Goal: Task Accomplishment & Management: Manage account settings

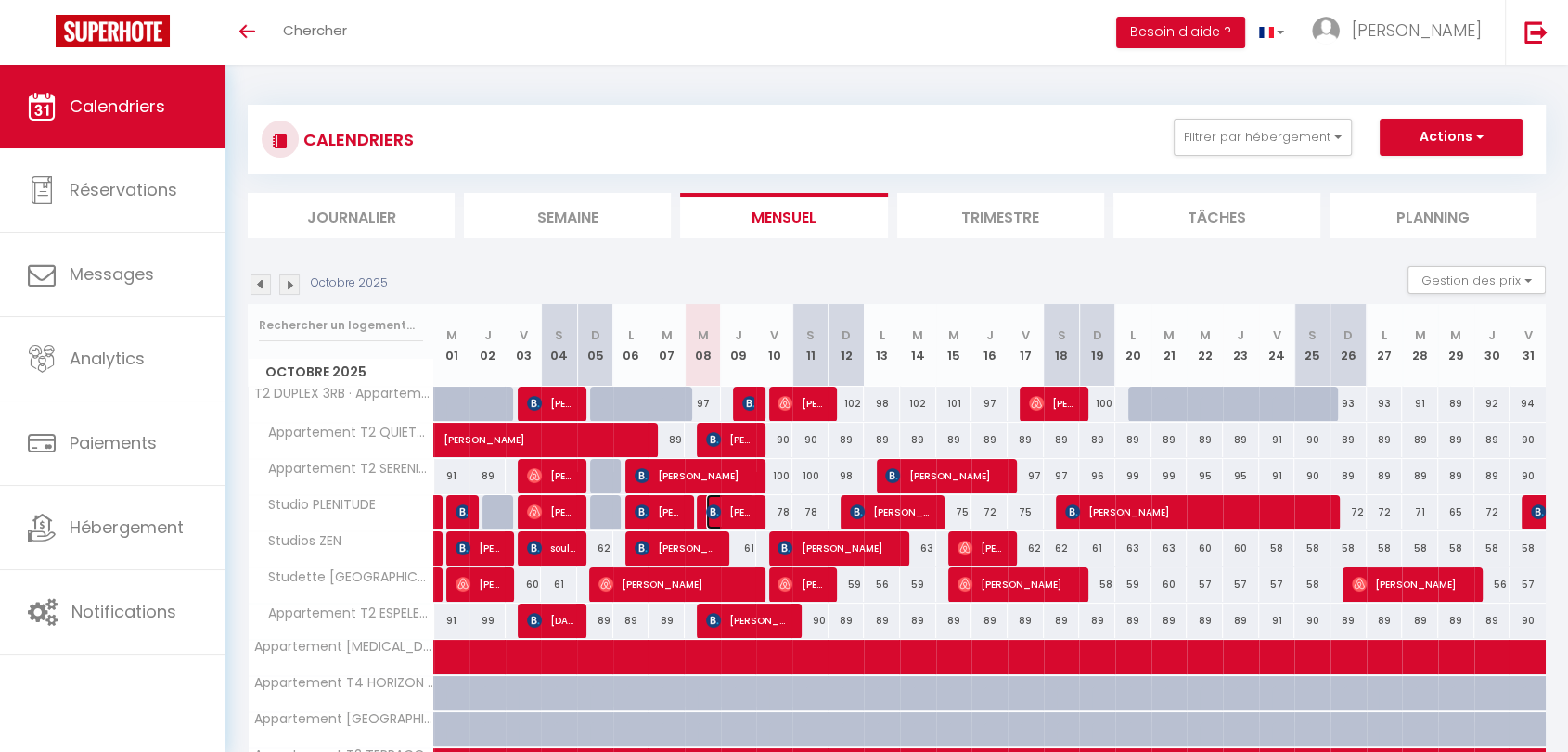
click at [723, 514] on span "[PERSON_NAME]" at bounding box center [730, 512] width 48 height 35
select select "OK"
select select "KO"
select select "0"
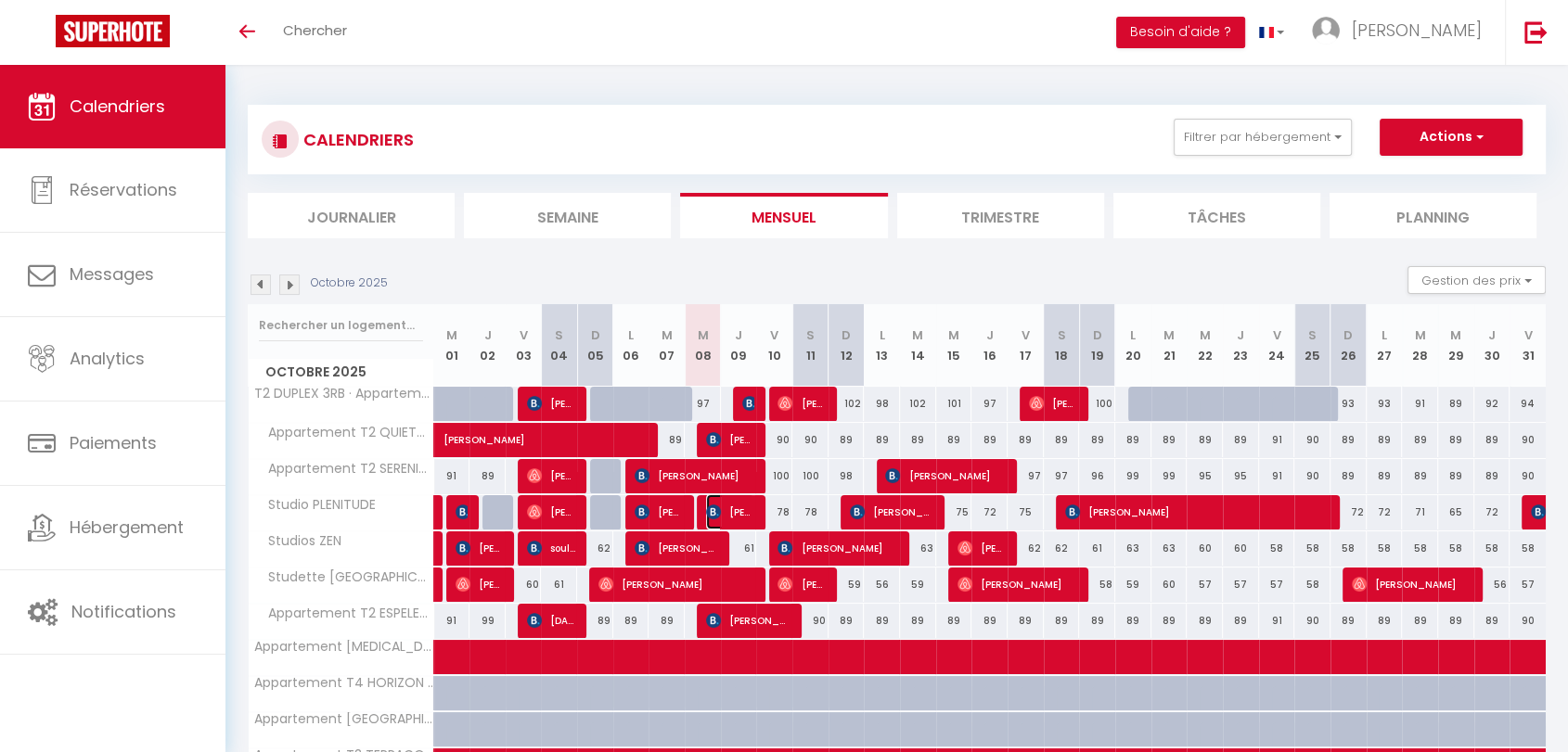
select select "1"
select select
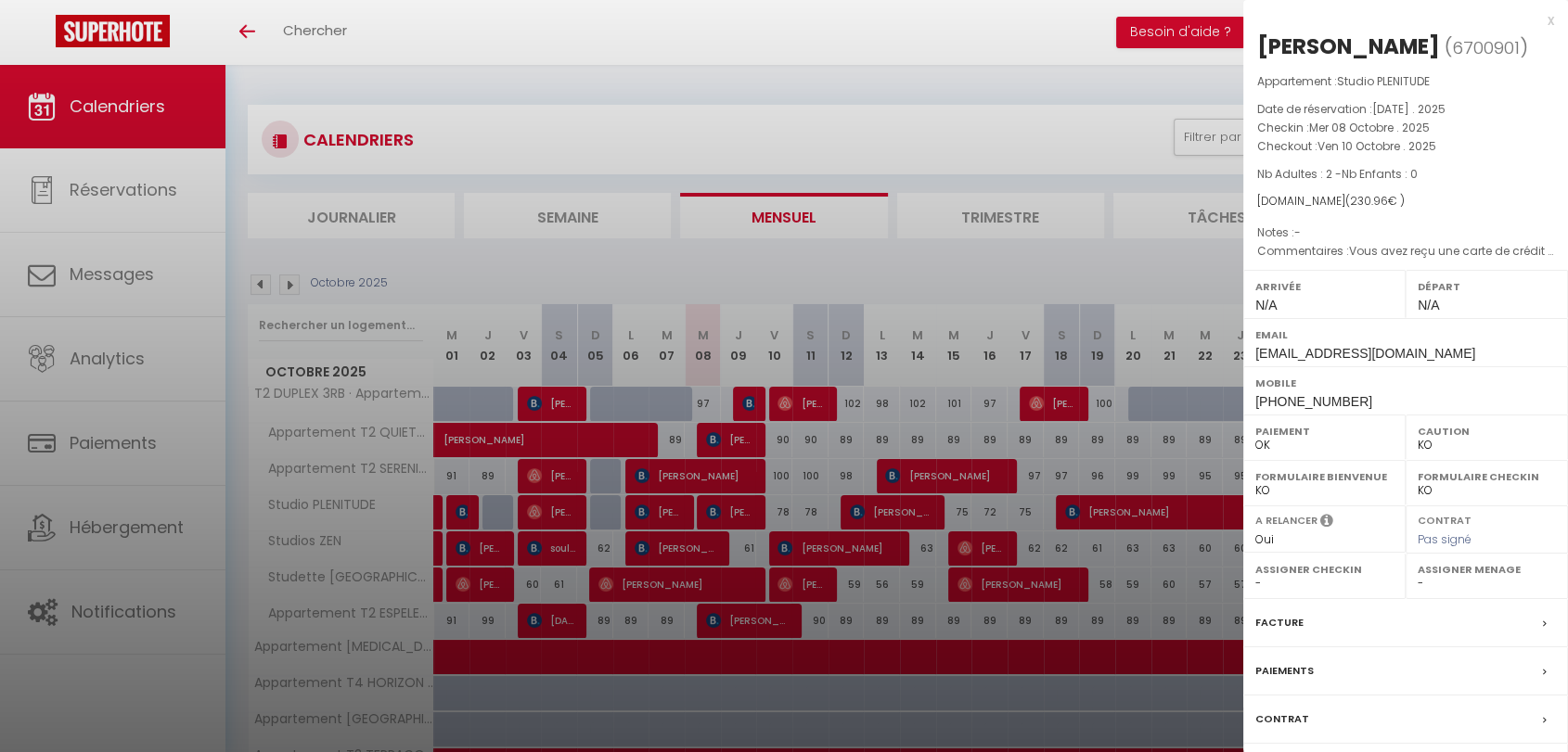
click at [1544, 17] on div "x" at bounding box center [1398, 20] width 311 height 23
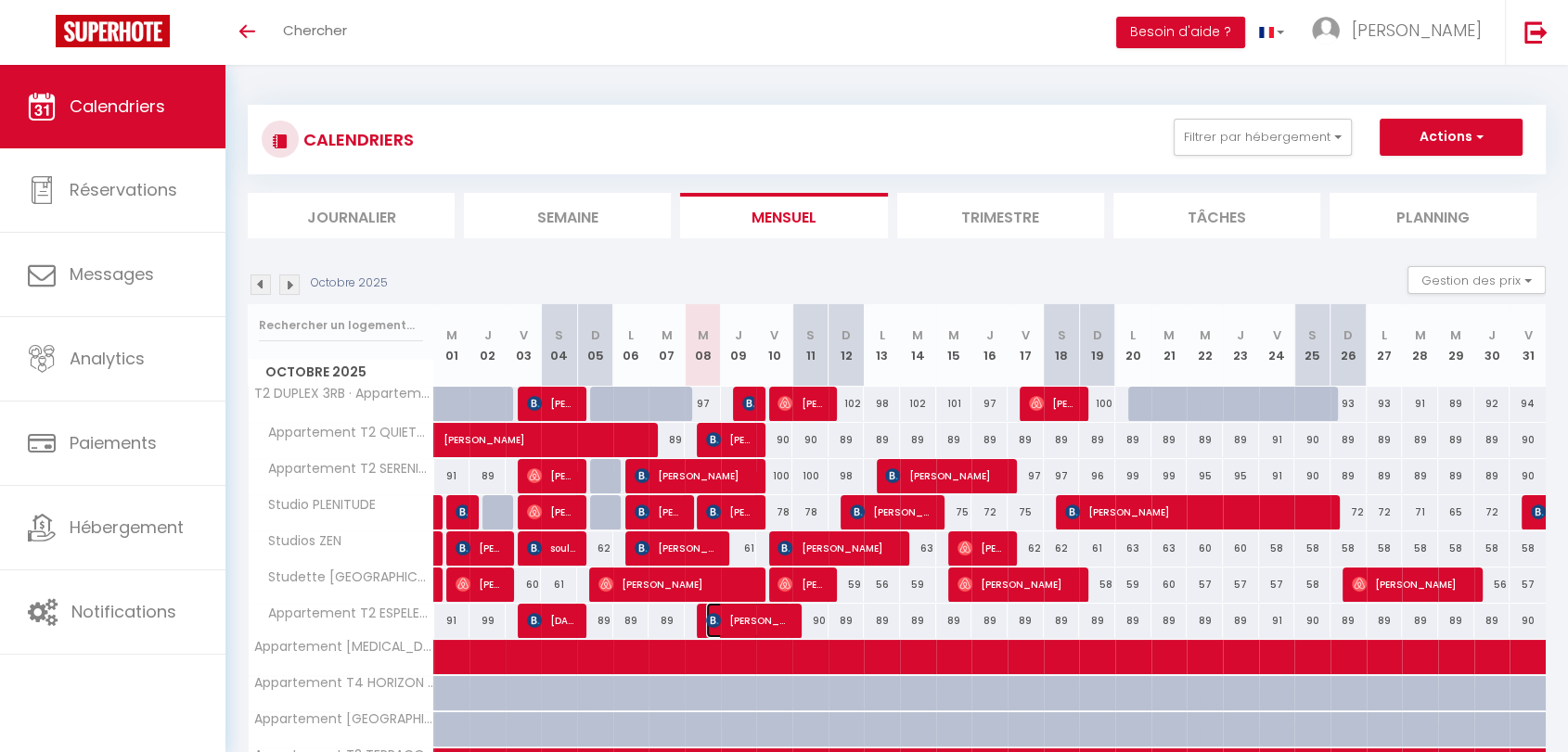
click at [709, 626] on img at bounding box center [713, 620] width 15 height 15
